Goal: Find contact information: Find contact information

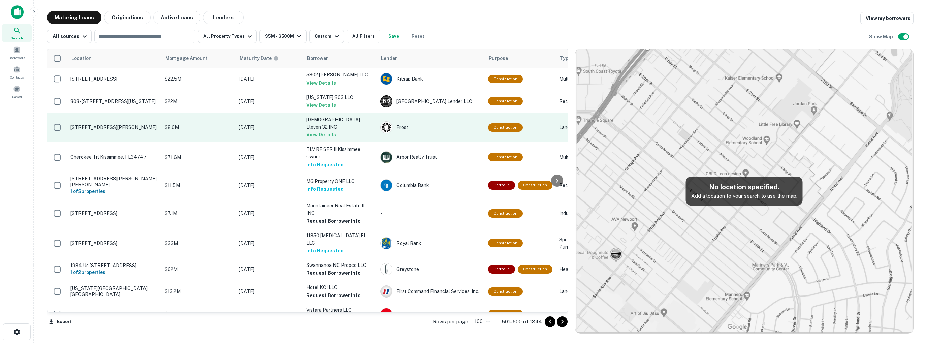
scroll to position [168, 0]
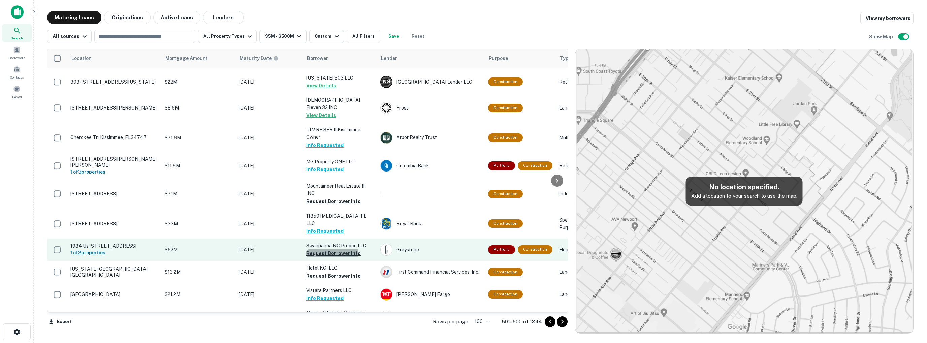
click at [332, 249] on button "Request Borrower Info" at bounding box center [333, 253] width 55 height 8
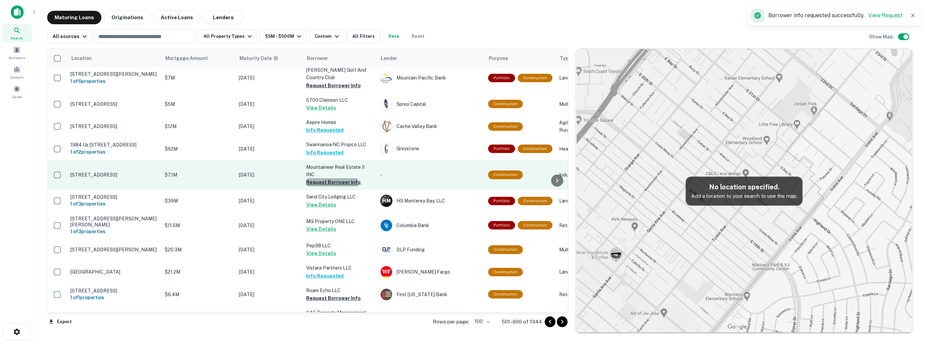
click at [327, 178] on button "Request Borrower Info" at bounding box center [333, 182] width 55 height 8
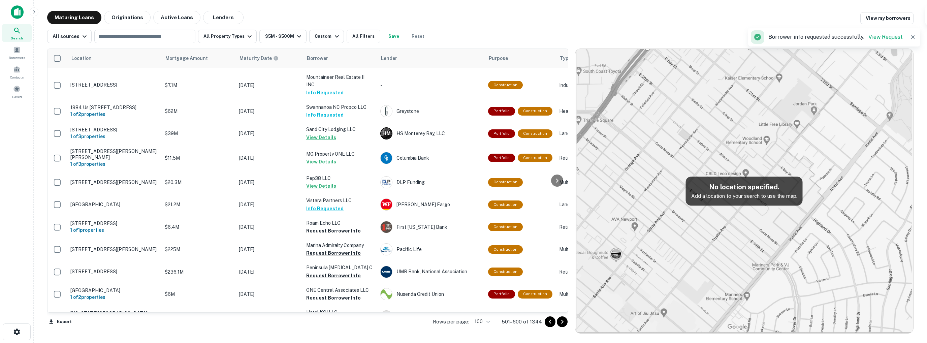
scroll to position [236, 0]
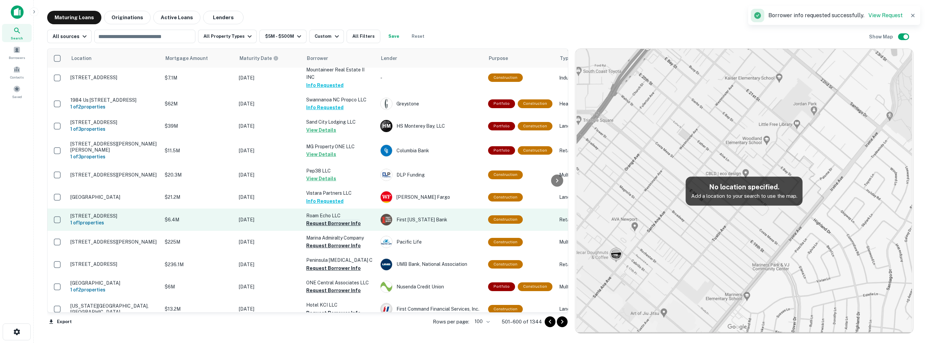
click at [329, 219] on button "Request Borrower Info" at bounding box center [333, 223] width 55 height 8
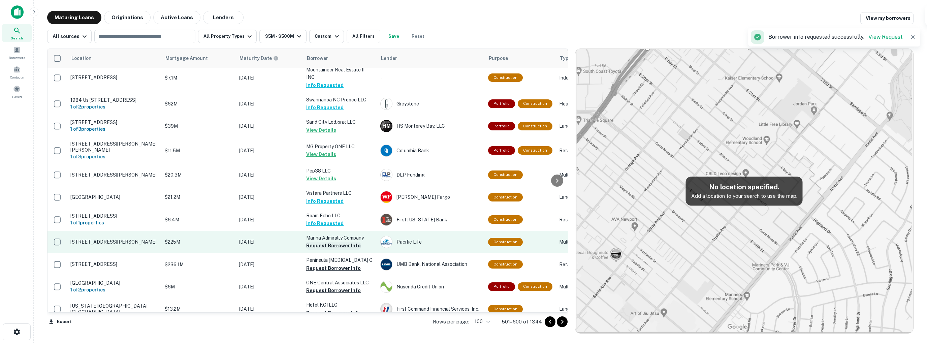
click at [331, 241] on button "Request Borrower Info" at bounding box center [333, 245] width 55 height 8
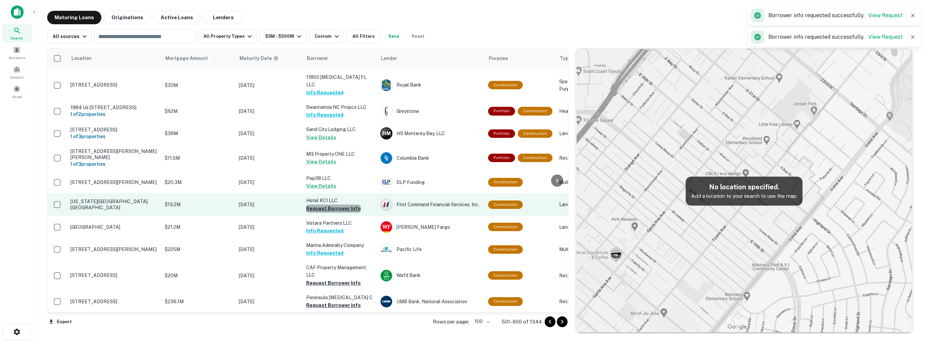
click at [338, 204] on button "Request Borrower Info" at bounding box center [333, 208] width 55 height 8
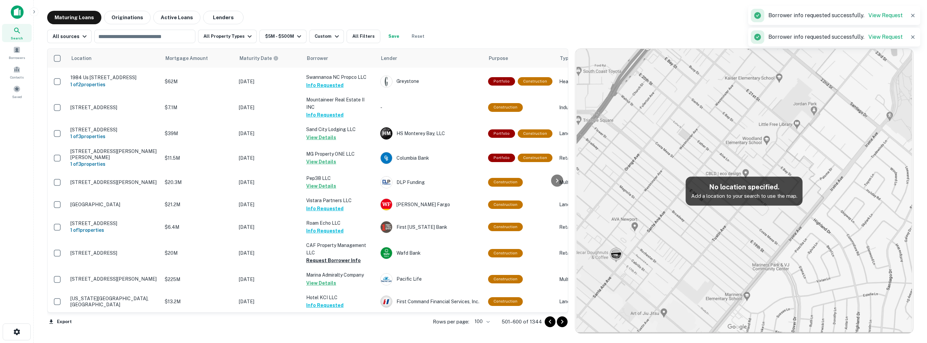
scroll to position [269, 0]
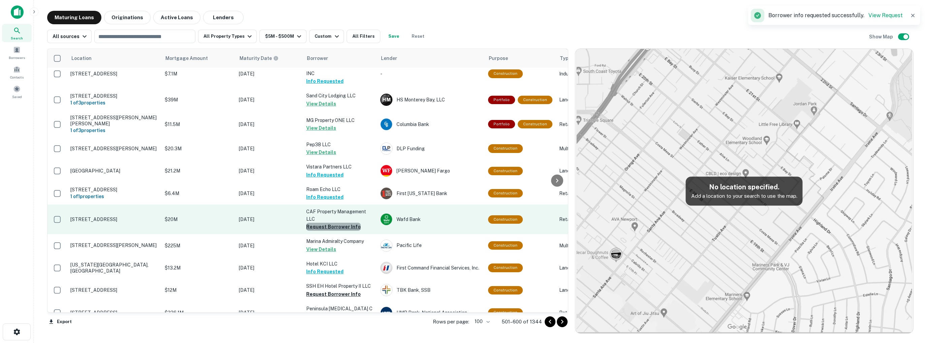
click at [339, 223] on button "Request Borrower Info" at bounding box center [333, 227] width 55 height 8
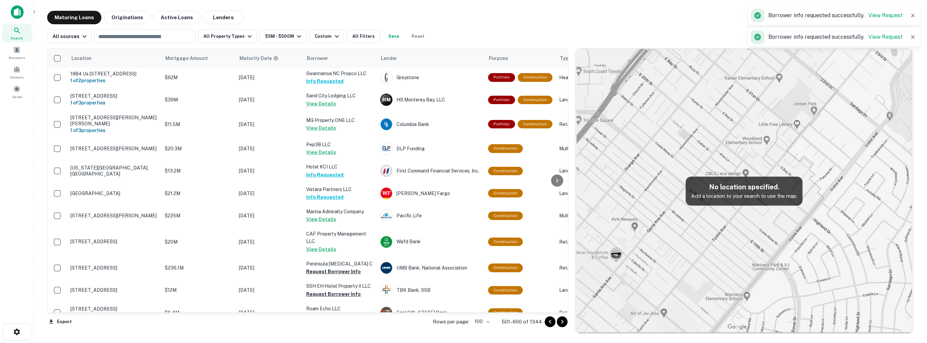
scroll to position [303, 0]
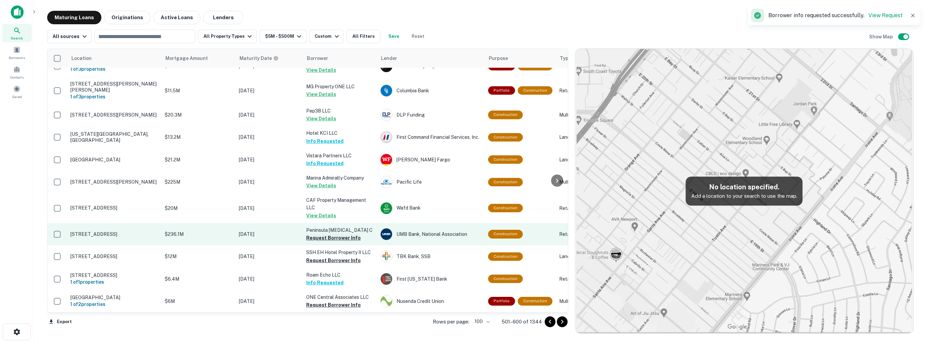
click at [330, 234] on button "Request Borrower Info" at bounding box center [333, 238] width 55 height 8
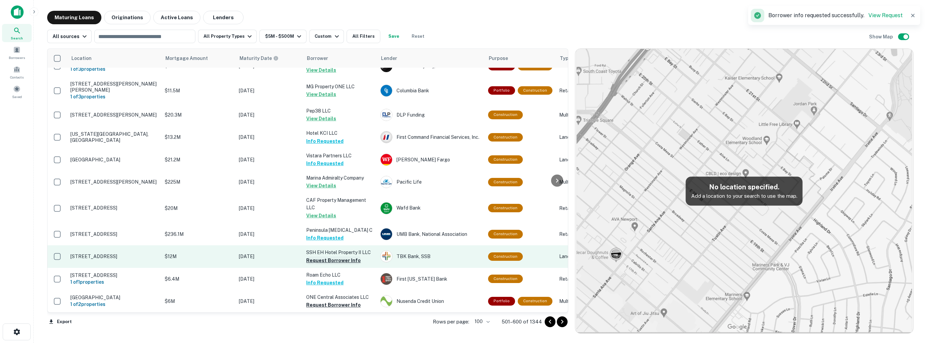
click at [332, 256] on button "Request Borrower Info" at bounding box center [333, 260] width 55 height 8
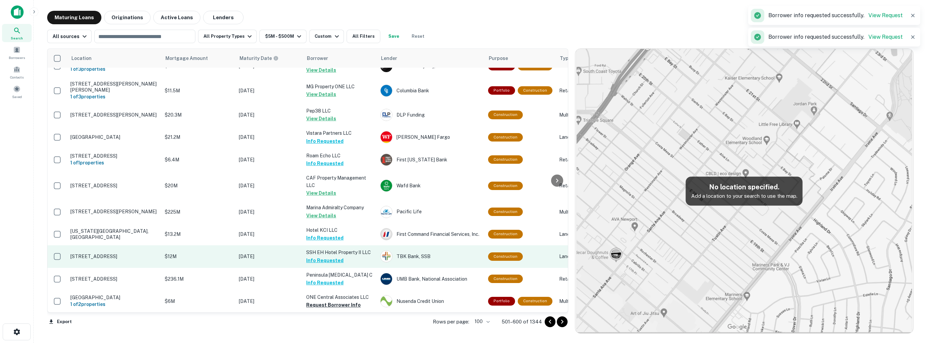
scroll to position [370, 0]
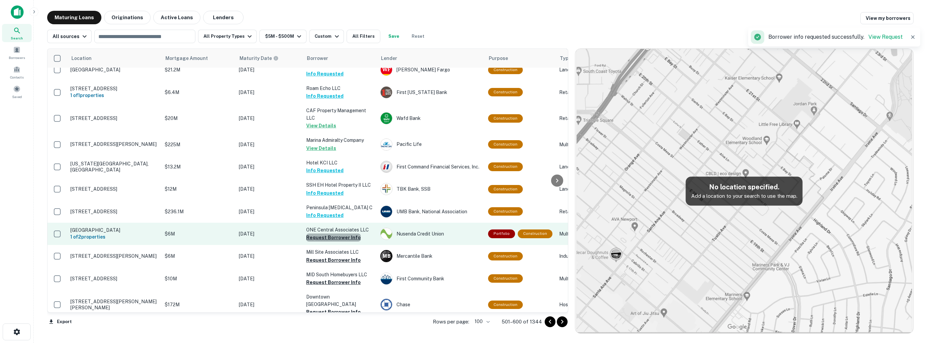
click at [335, 233] on button "Request Borrower Info" at bounding box center [333, 237] width 55 height 8
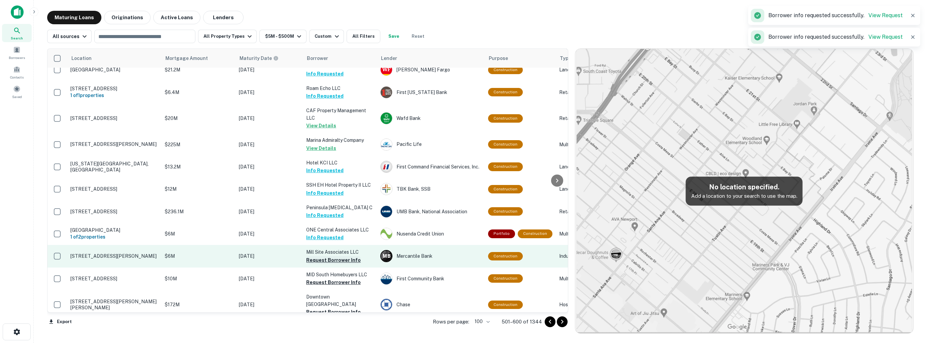
click at [333, 256] on button "Request Borrower Info" at bounding box center [333, 260] width 55 height 8
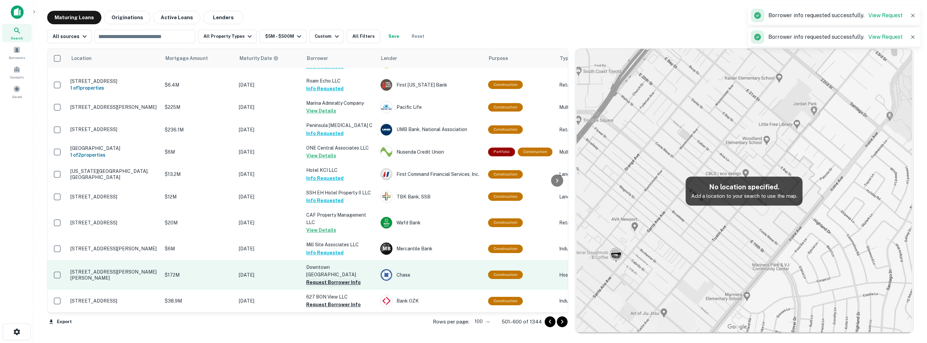
click at [331, 278] on button "Request Borrower Info" at bounding box center [333, 282] width 55 height 8
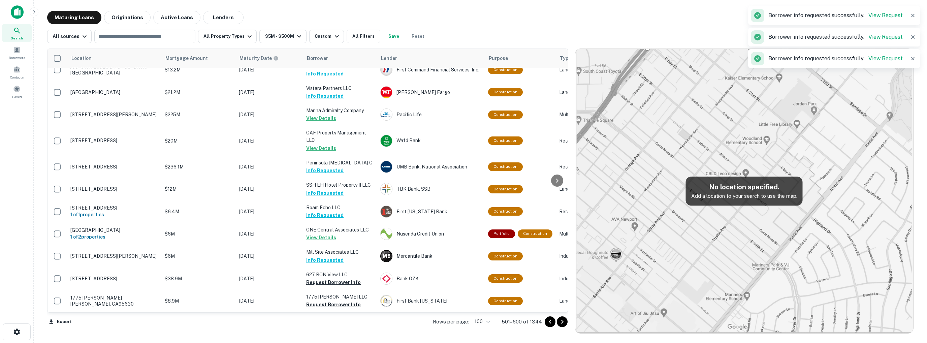
scroll to position [438, 0]
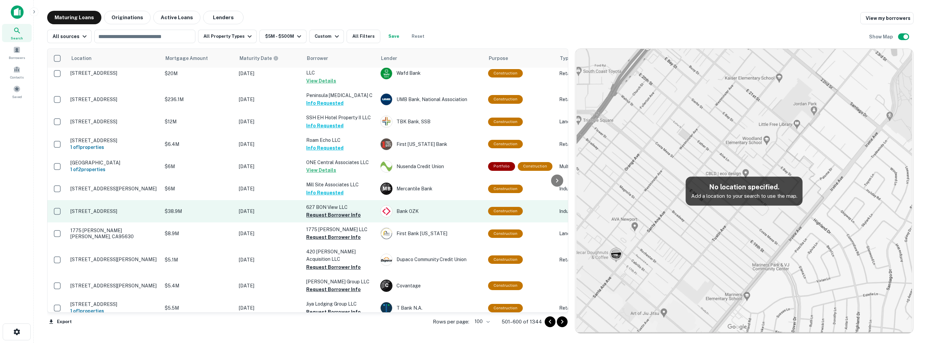
click at [335, 211] on button "Request Borrower Info" at bounding box center [333, 215] width 55 height 8
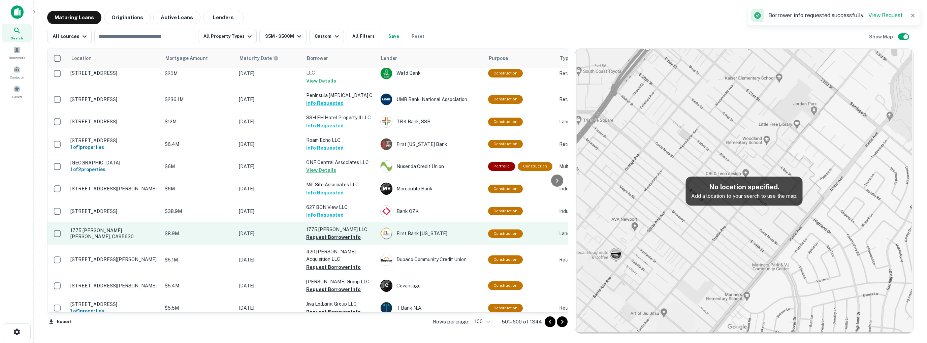
click at [326, 233] on button "Request Borrower Info" at bounding box center [333, 237] width 55 height 8
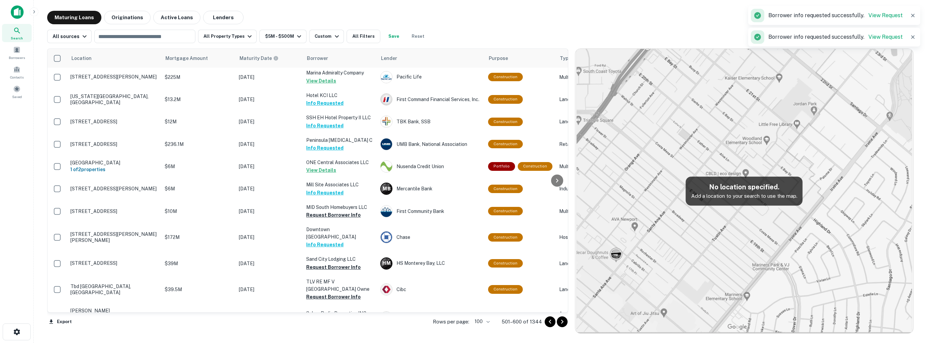
scroll to position [430, 0]
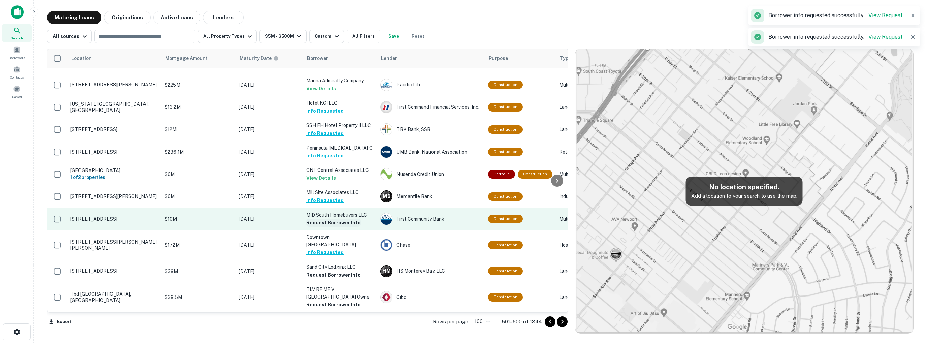
click at [326, 219] on button "Request Borrower Info" at bounding box center [333, 223] width 55 height 8
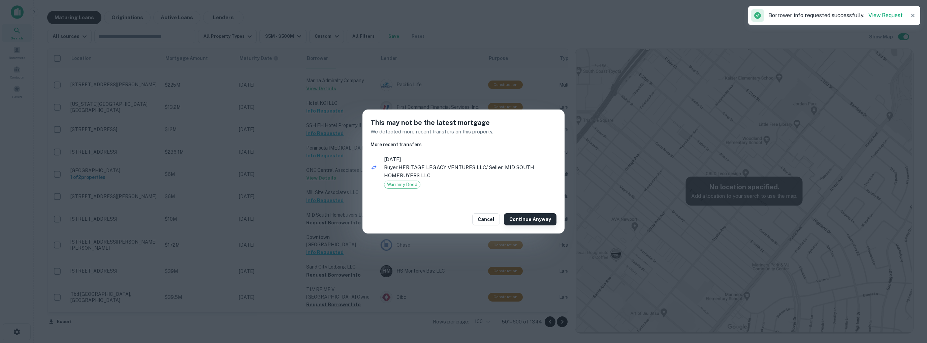
click at [530, 219] on button "Continue Anyway" at bounding box center [530, 219] width 53 height 12
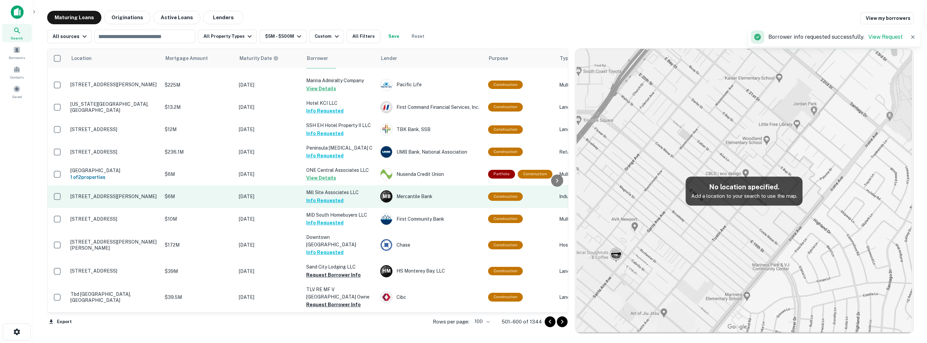
scroll to position [497, 0]
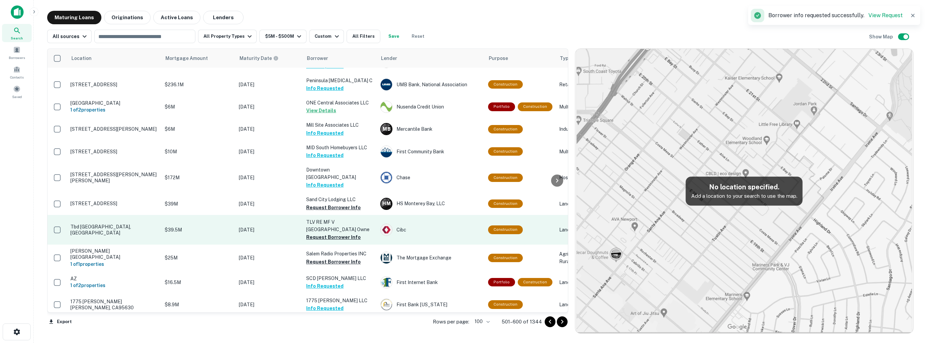
click at [326, 217] on td "TLV RE MF V [GEOGRAPHIC_DATA] Owne Request Borrower Info" at bounding box center [340, 230] width 74 height 30
click at [325, 233] on button "Request Borrower Info" at bounding box center [333, 237] width 55 height 8
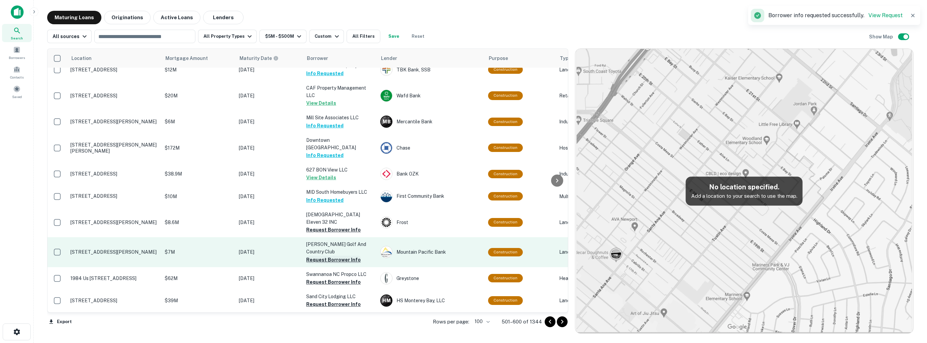
click at [329, 256] on button "Request Borrower Info" at bounding box center [333, 260] width 55 height 8
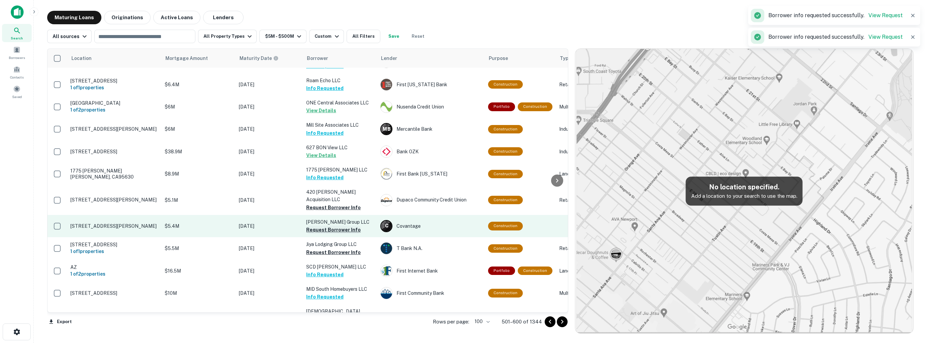
click at [328, 226] on button "Request Borrower Info" at bounding box center [333, 230] width 55 height 8
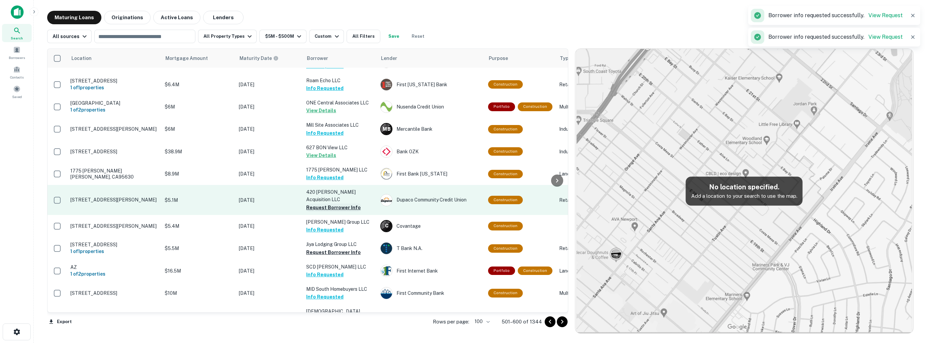
click at [332, 203] on button "Request Borrower Info" at bounding box center [333, 207] width 55 height 8
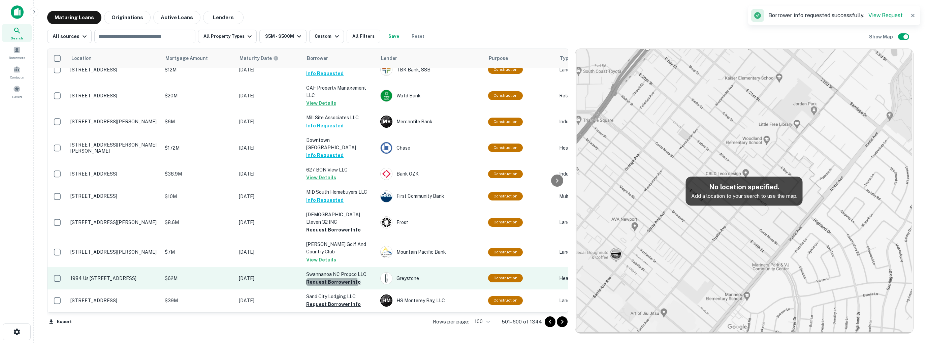
click at [327, 278] on button "Request Borrower Info" at bounding box center [333, 282] width 55 height 8
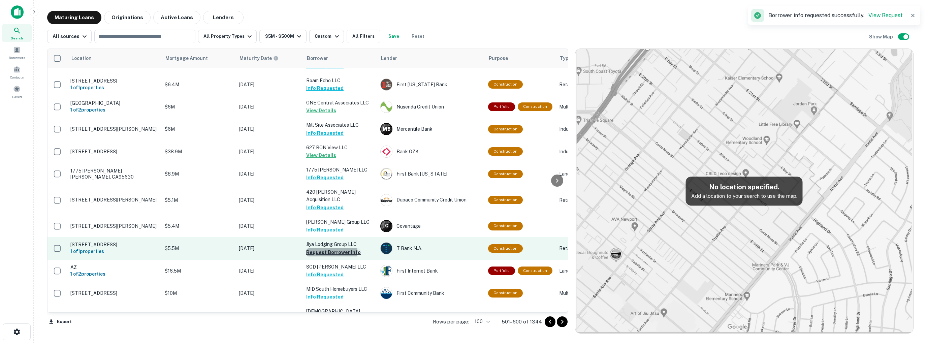
click at [326, 248] on button "Request Borrower Info" at bounding box center [333, 252] width 55 height 8
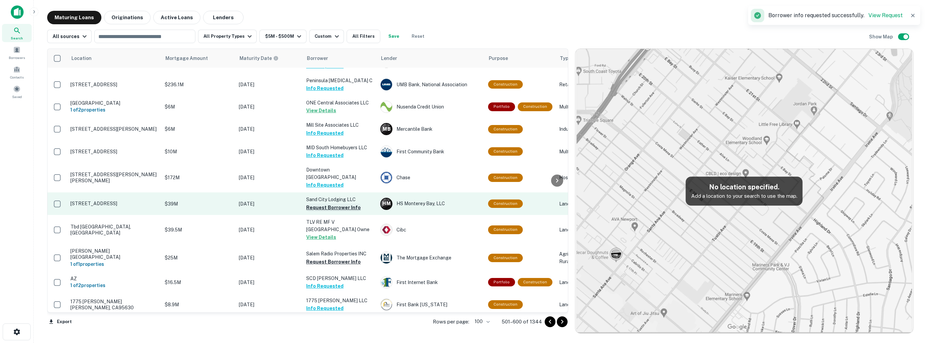
click at [329, 203] on button "Request Borrower Info" at bounding box center [333, 207] width 55 height 8
